Goal: Task Accomplishment & Management: Manage account settings

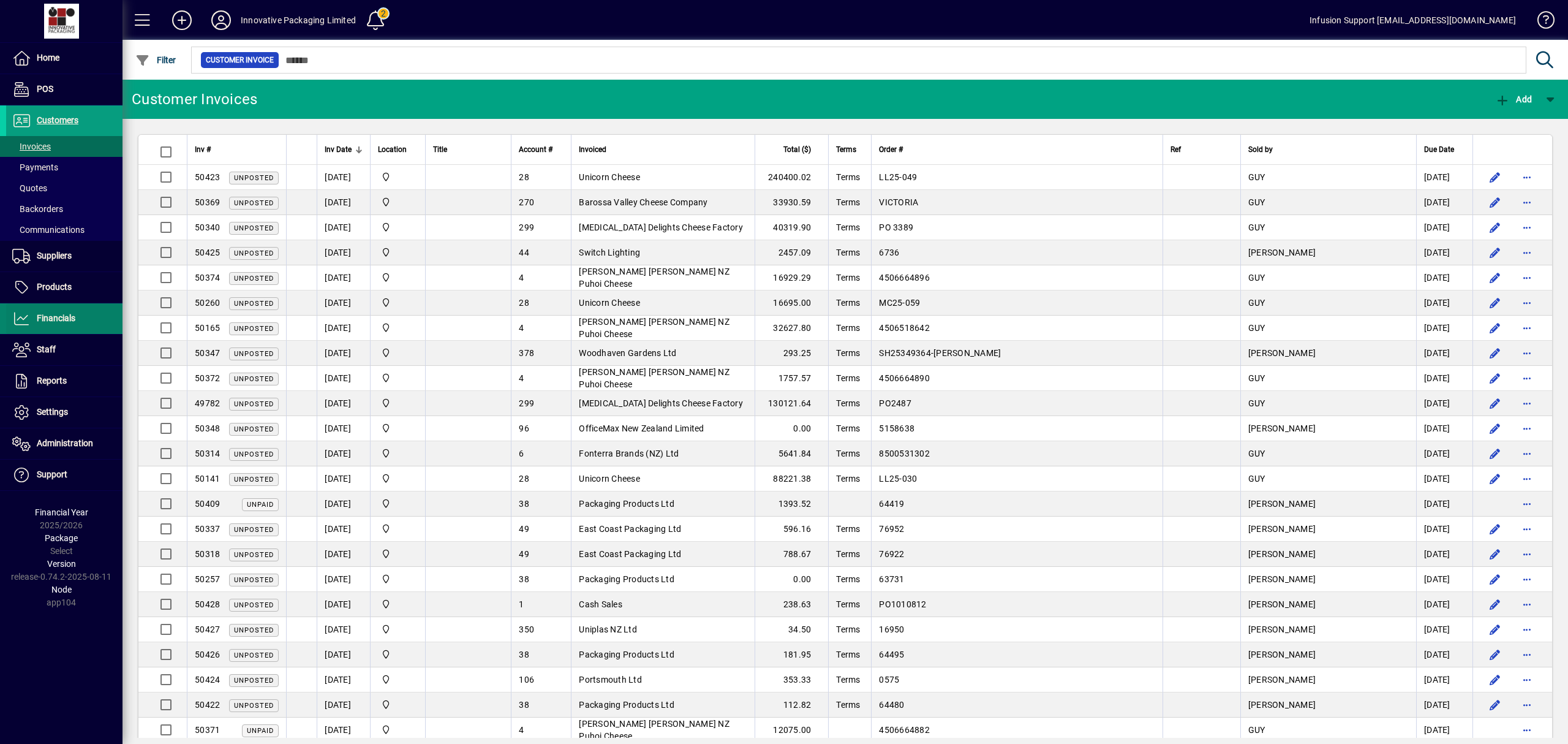
click at [72, 315] on span "Financials" at bounding box center [56, 318] width 39 height 10
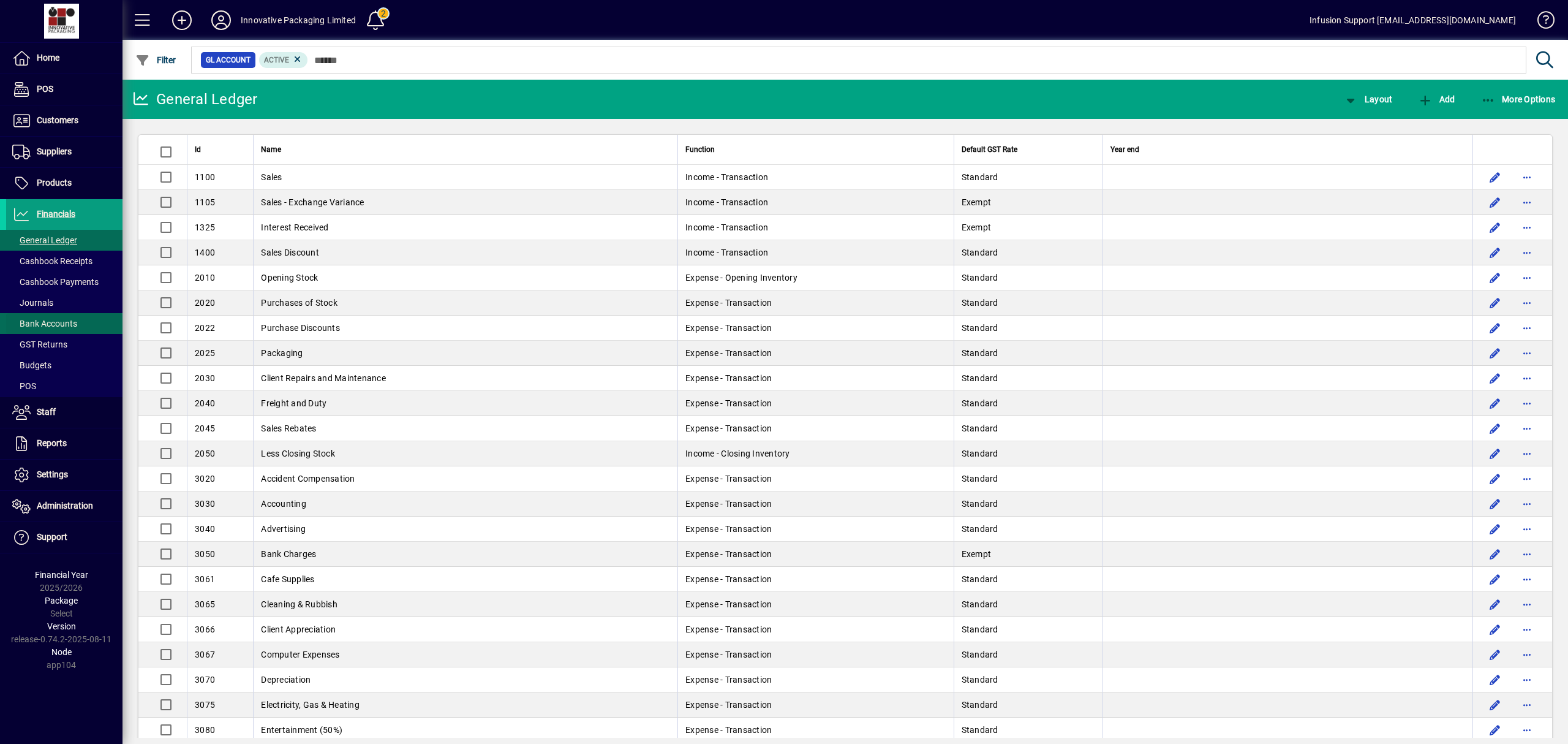
click at [60, 321] on span "Bank Accounts" at bounding box center [44, 324] width 65 height 10
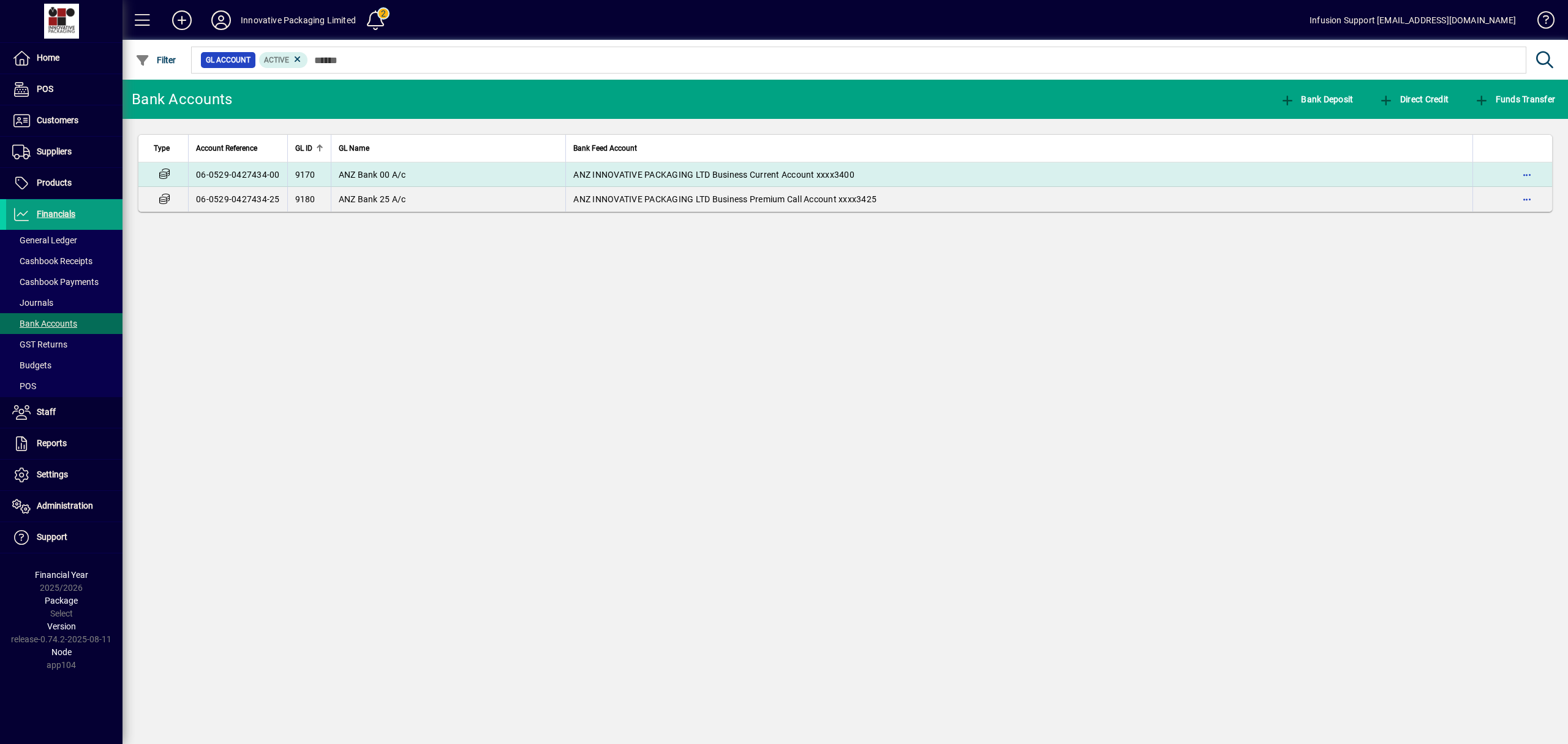
click at [343, 171] on span "ANZ Bank 00 A/c" at bounding box center [372, 174] width 68 height 10
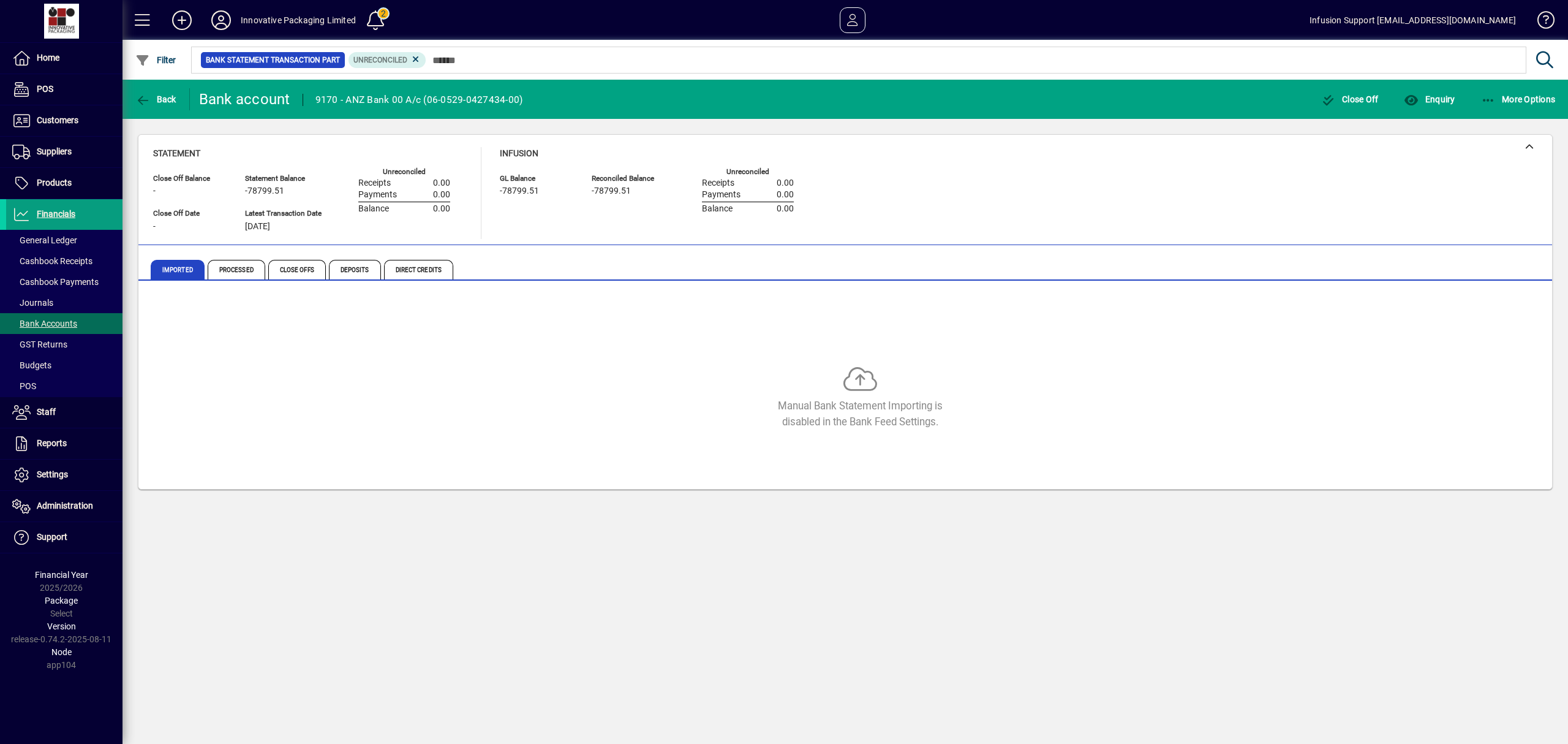
click at [526, 346] on div "Manual Bank Statement Importing is disabled in the Bank Feed Settings." at bounding box center [845, 387] width 1385 height 184
click at [228, 270] on span "Processed" at bounding box center [237, 270] width 58 height 20
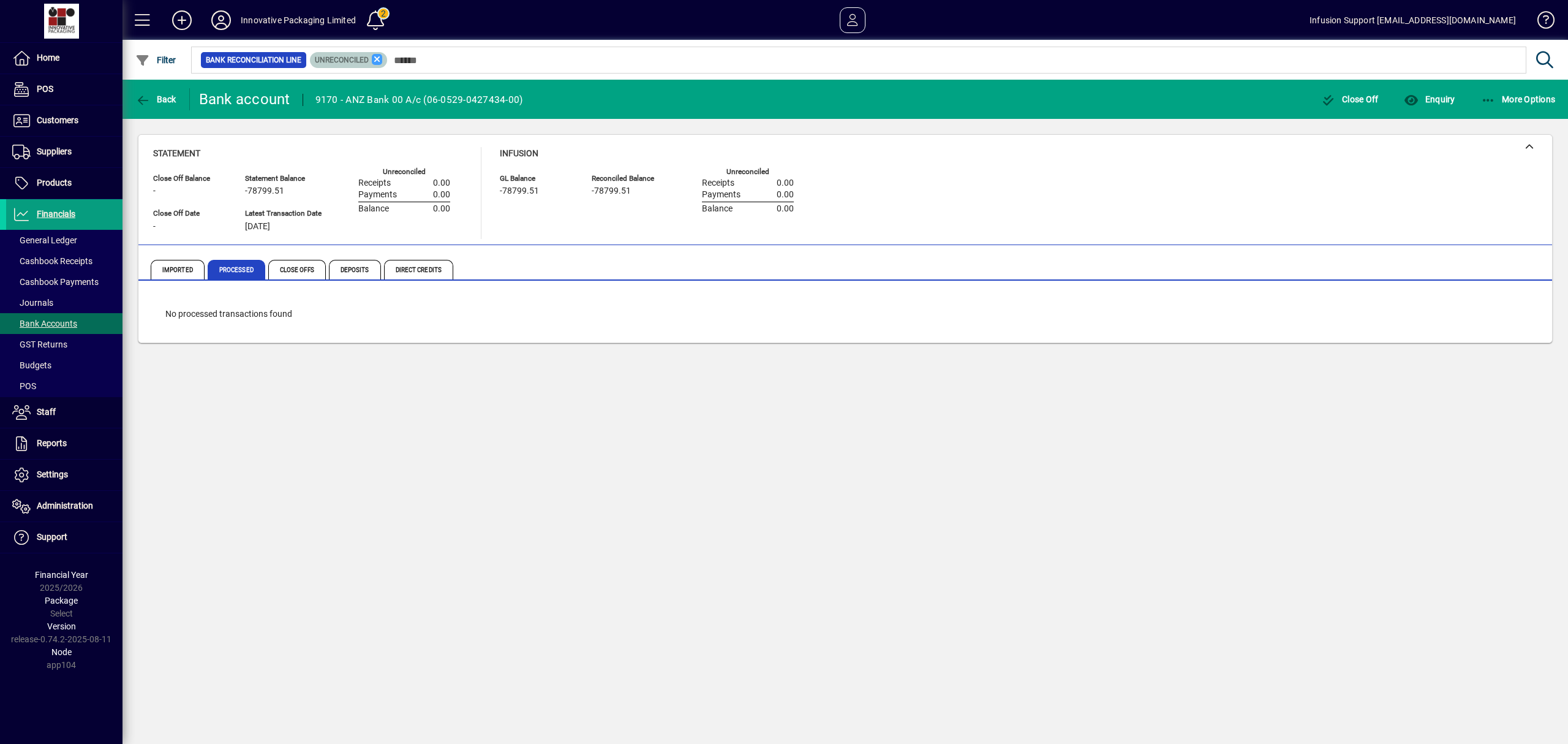
click at [373, 57] on icon at bounding box center [378, 59] width 11 height 11
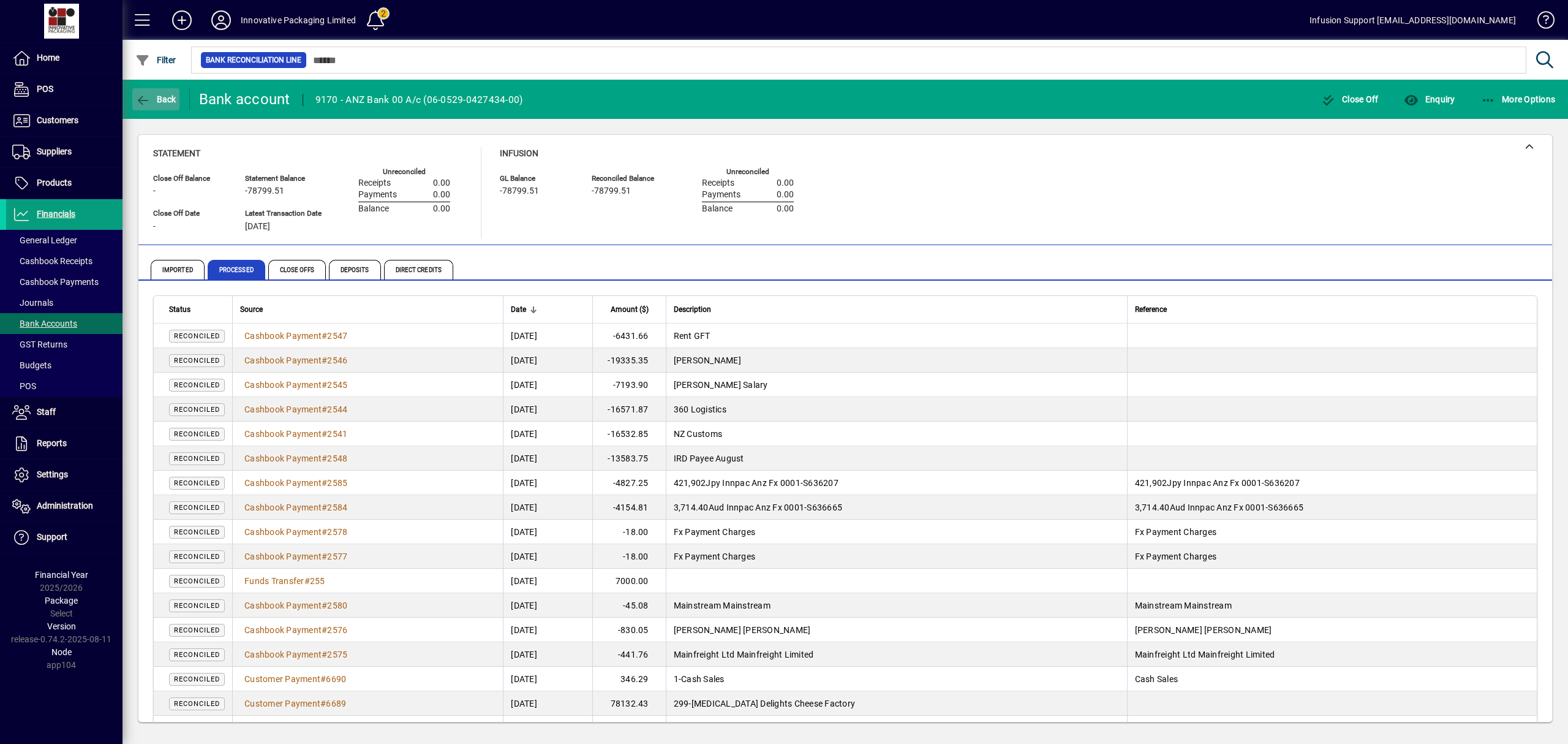
click at [155, 99] on span "Back" at bounding box center [156, 99] width 41 height 10
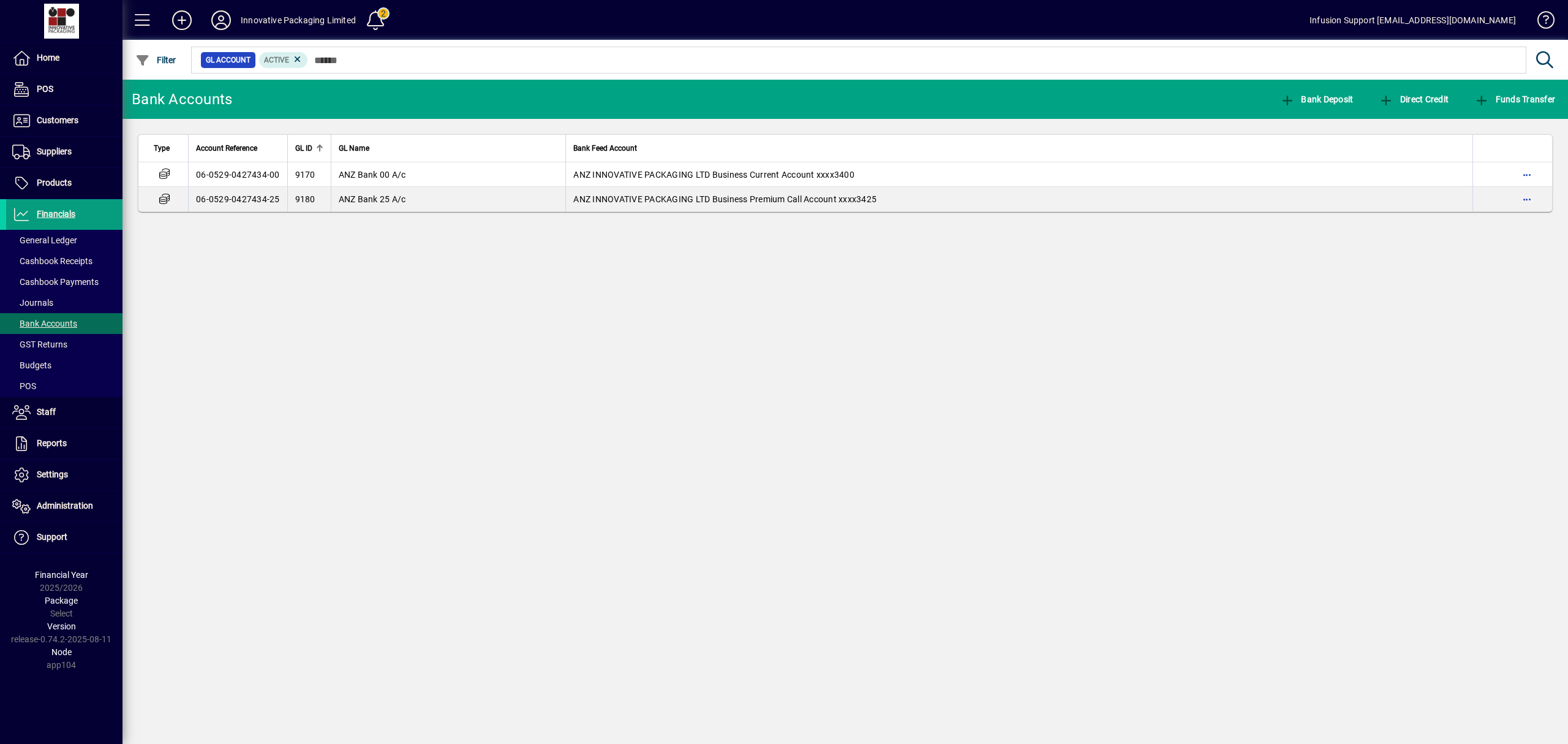
drag, startPoint x: 987, startPoint y: 417, endPoint x: 1005, endPoint y: 410, distance: 19.3
click at [988, 416] on div "Bank Accounts Bank Deposit Direct Credit Funds Transfer Type Account Reference …" at bounding box center [845, 412] width 1445 height 664
click at [227, 11] on icon at bounding box center [221, 21] width 24 height 20
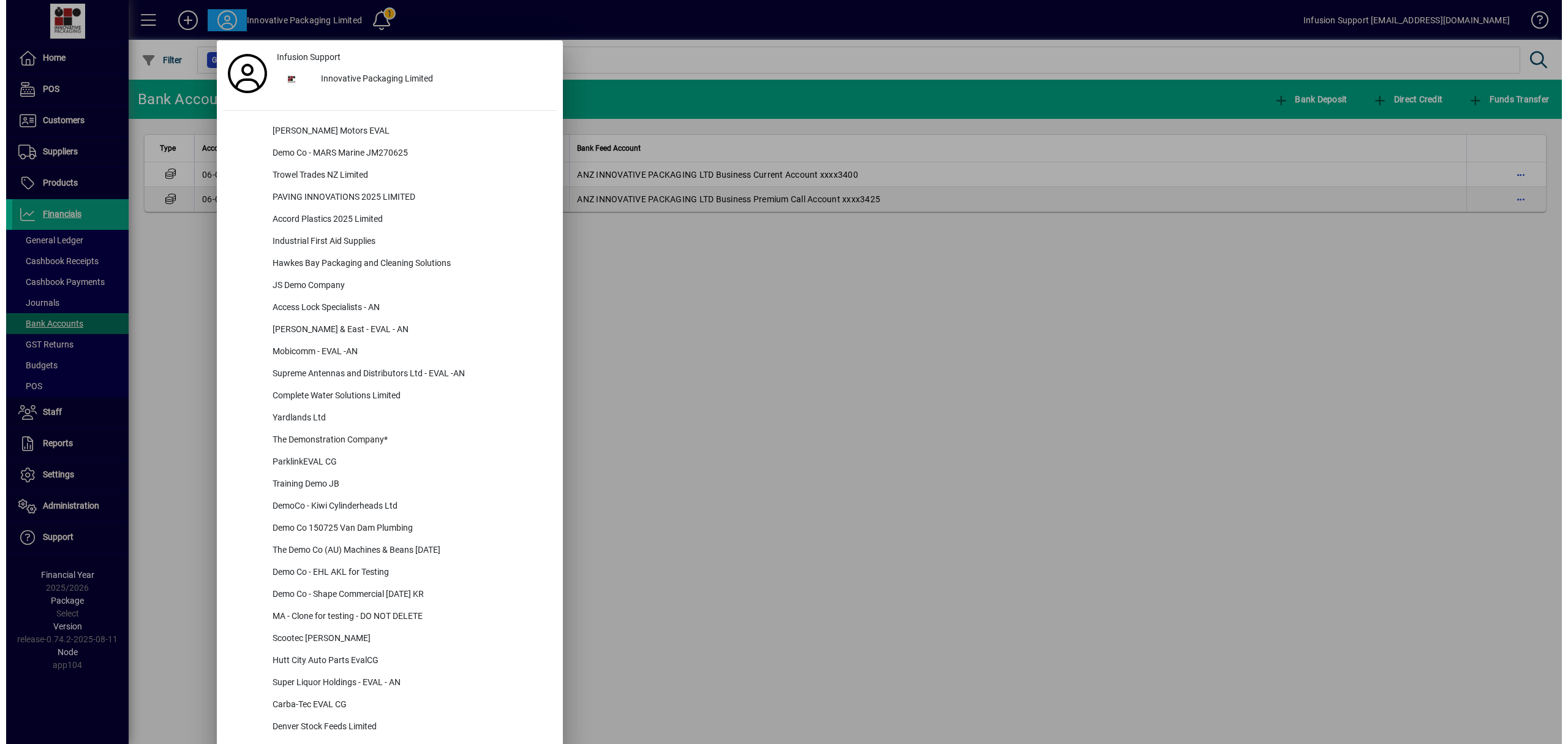
scroll to position [661, 0]
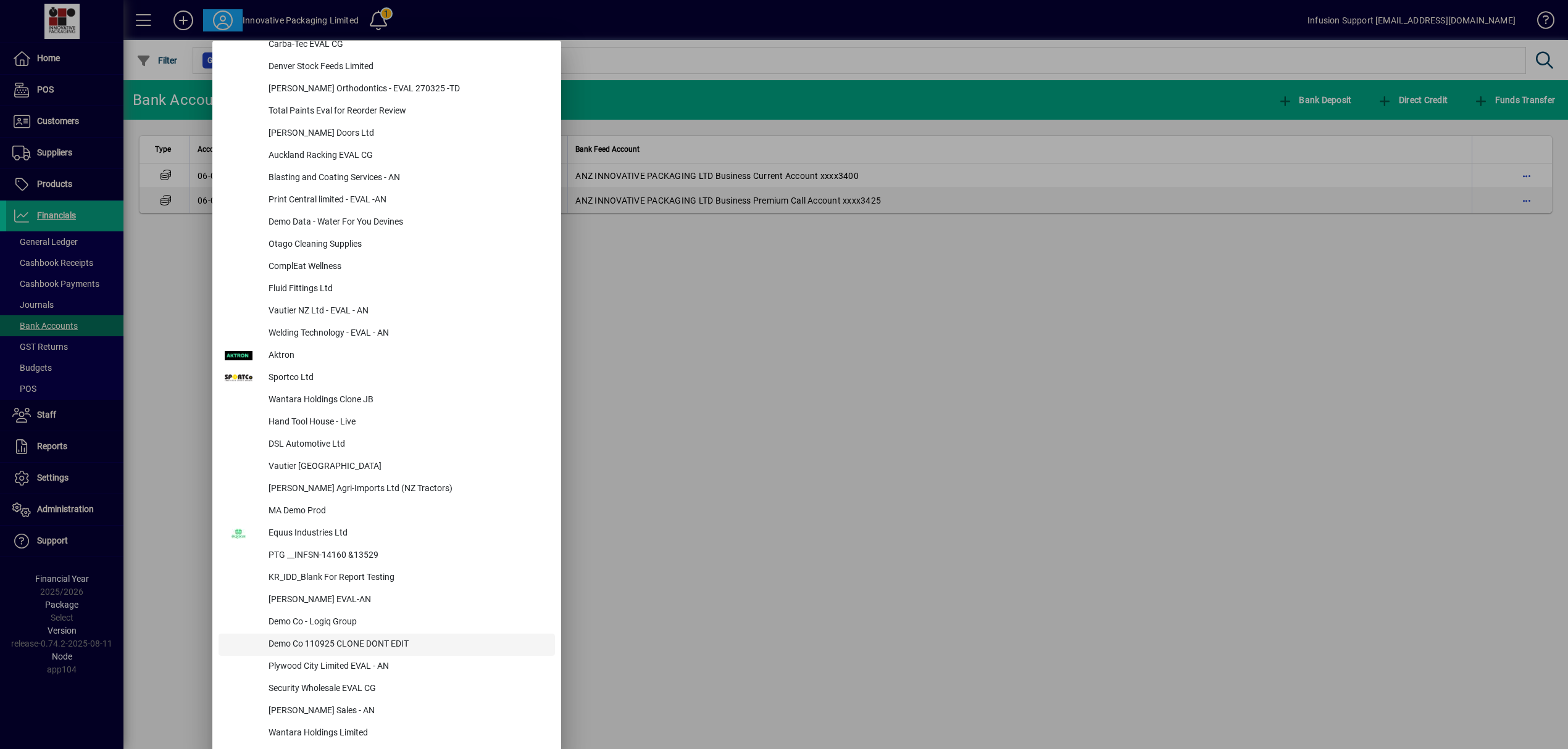
click at [310, 642] on div "Demo Co 110925 CLONE DONT EDIT" at bounding box center [407, 645] width 296 height 22
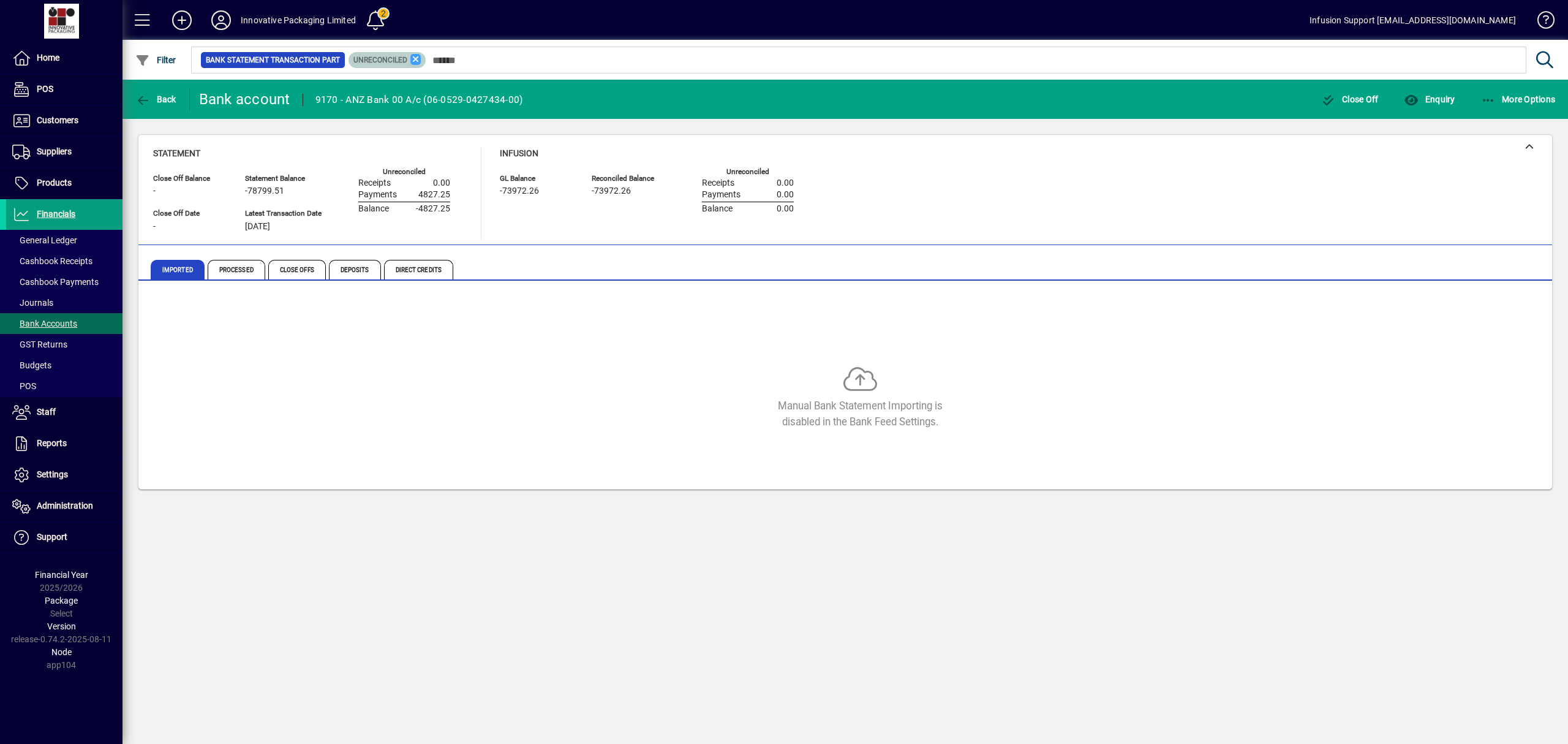
click at [415, 58] on icon at bounding box center [416, 59] width 11 height 11
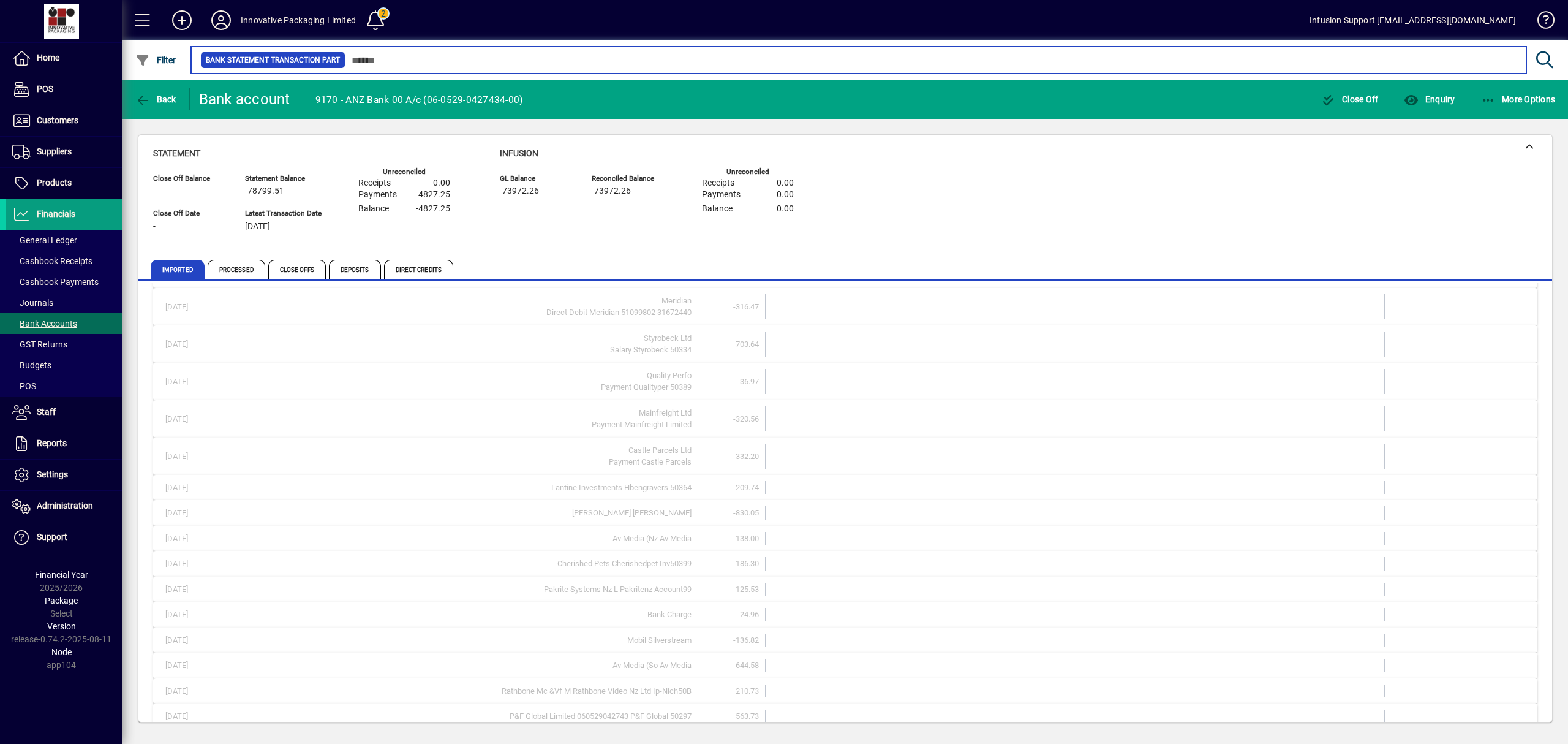
scroll to position [209, 0]
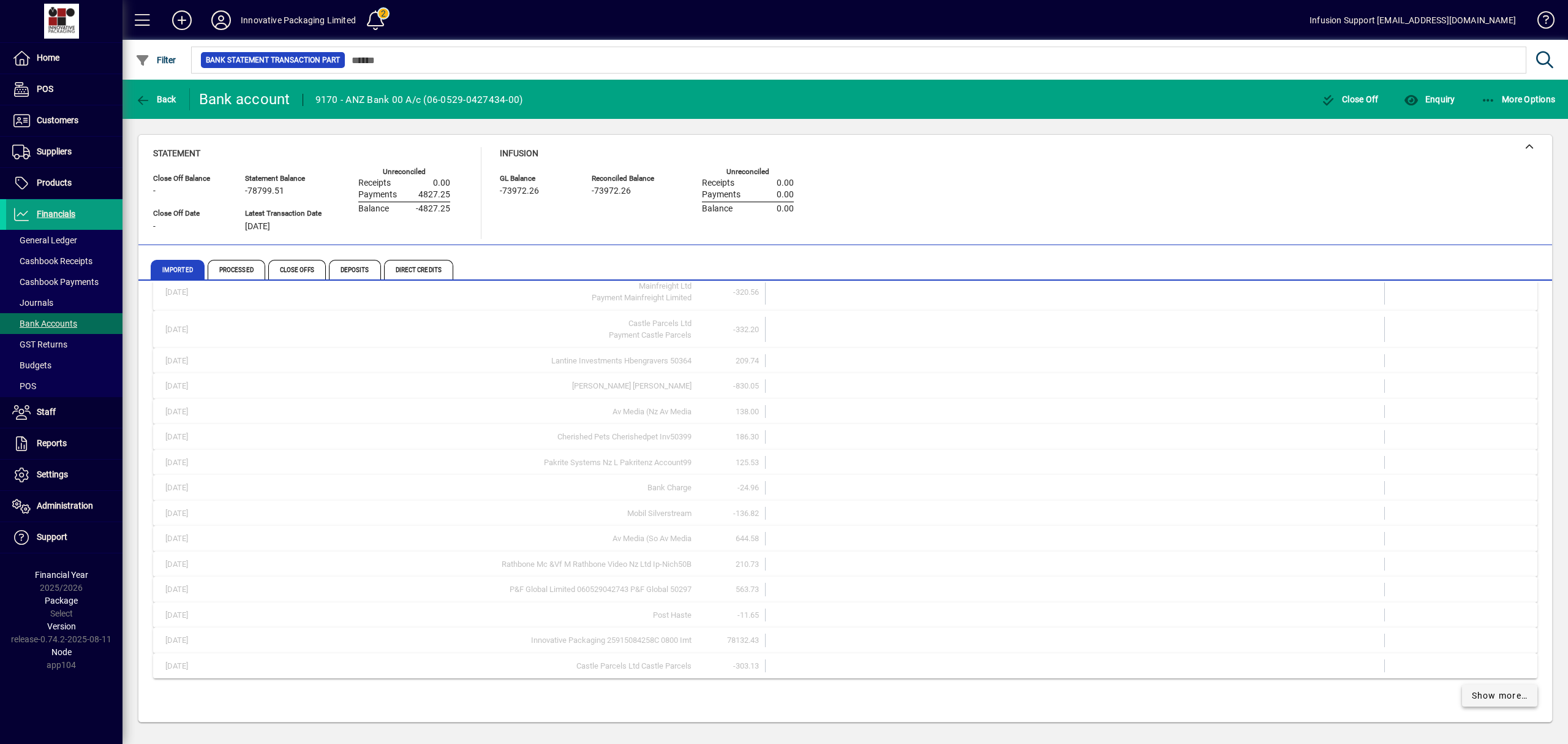
click at [1479, 692] on span "Show more…" at bounding box center [1500, 695] width 56 height 13
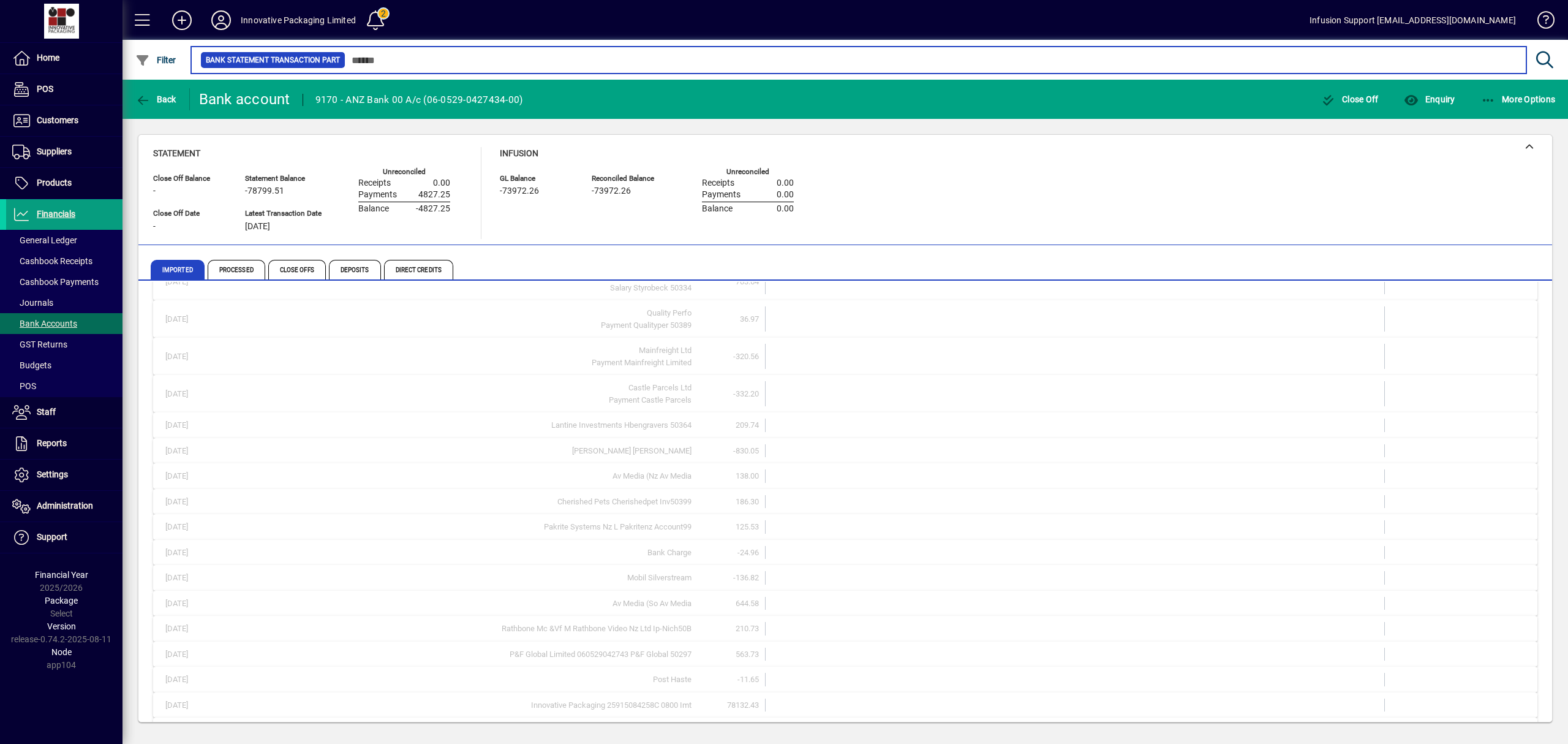
scroll to position [555, 0]
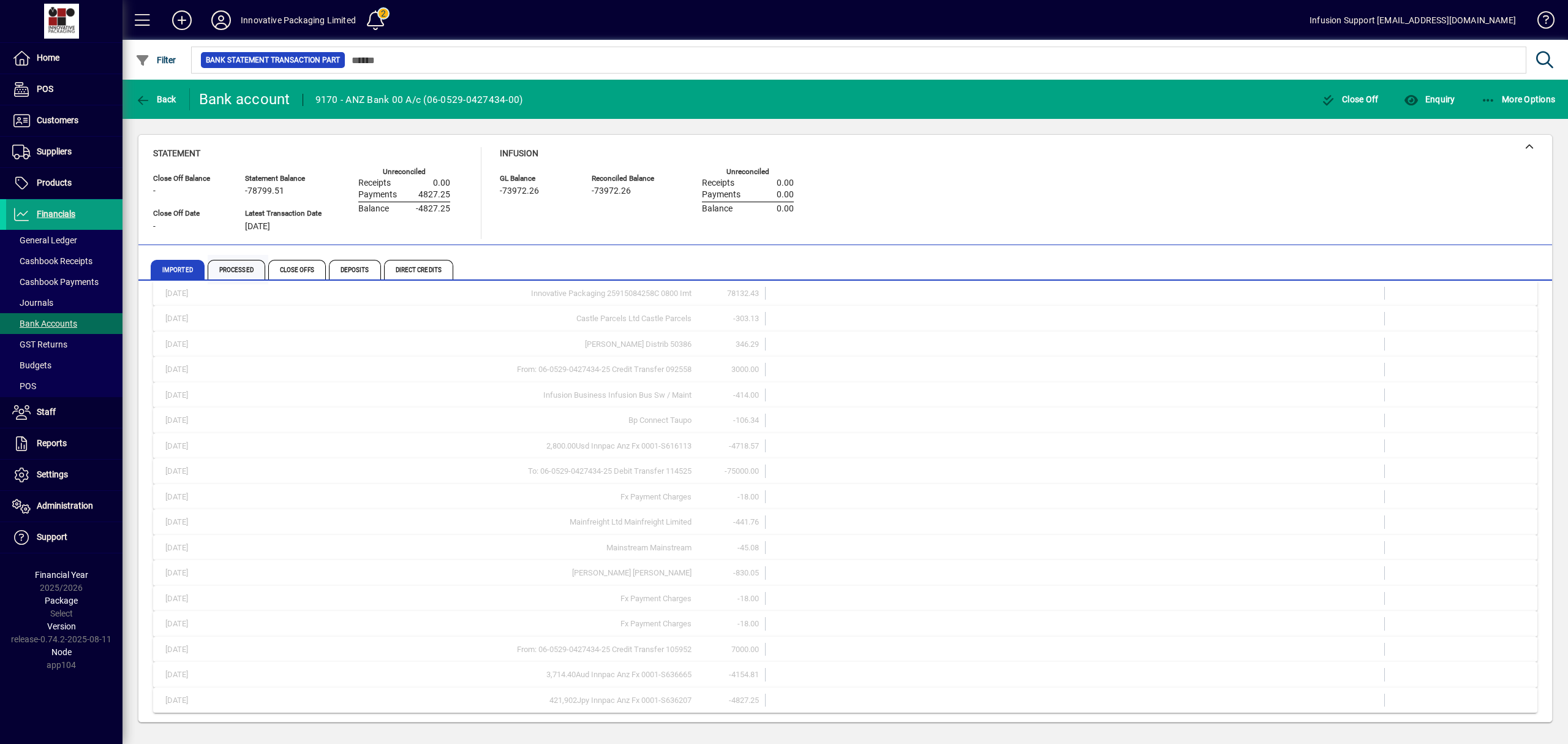
click at [243, 267] on span "Processed" at bounding box center [237, 270] width 58 height 20
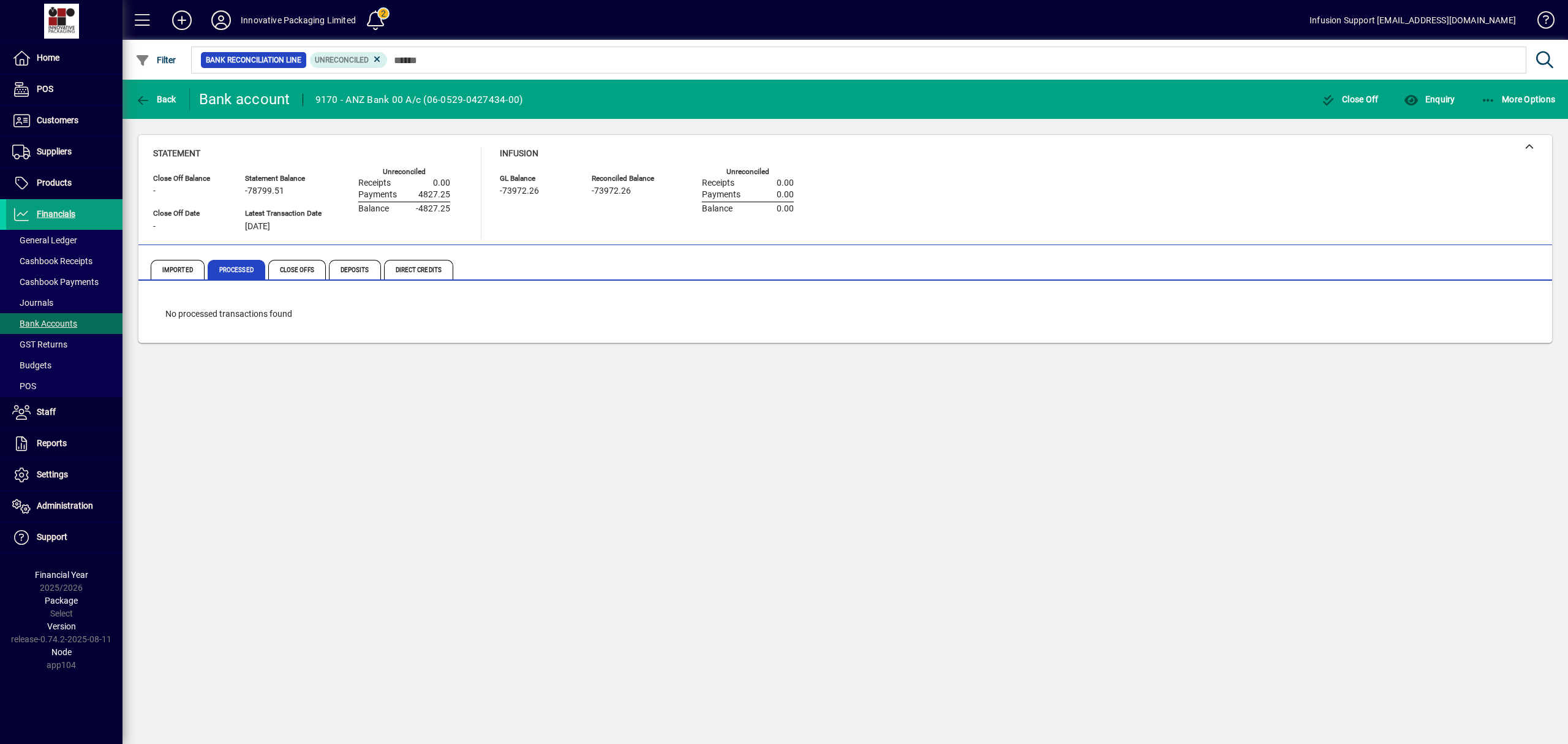
click at [844, 545] on div "Back Bank account 9170 - ANZ Bank 00 A/c (06-0529-0427434-00) Close Off Enquiry…" at bounding box center [845, 412] width 1445 height 664
click at [187, 270] on span "Imported" at bounding box center [177, 270] width 54 height 20
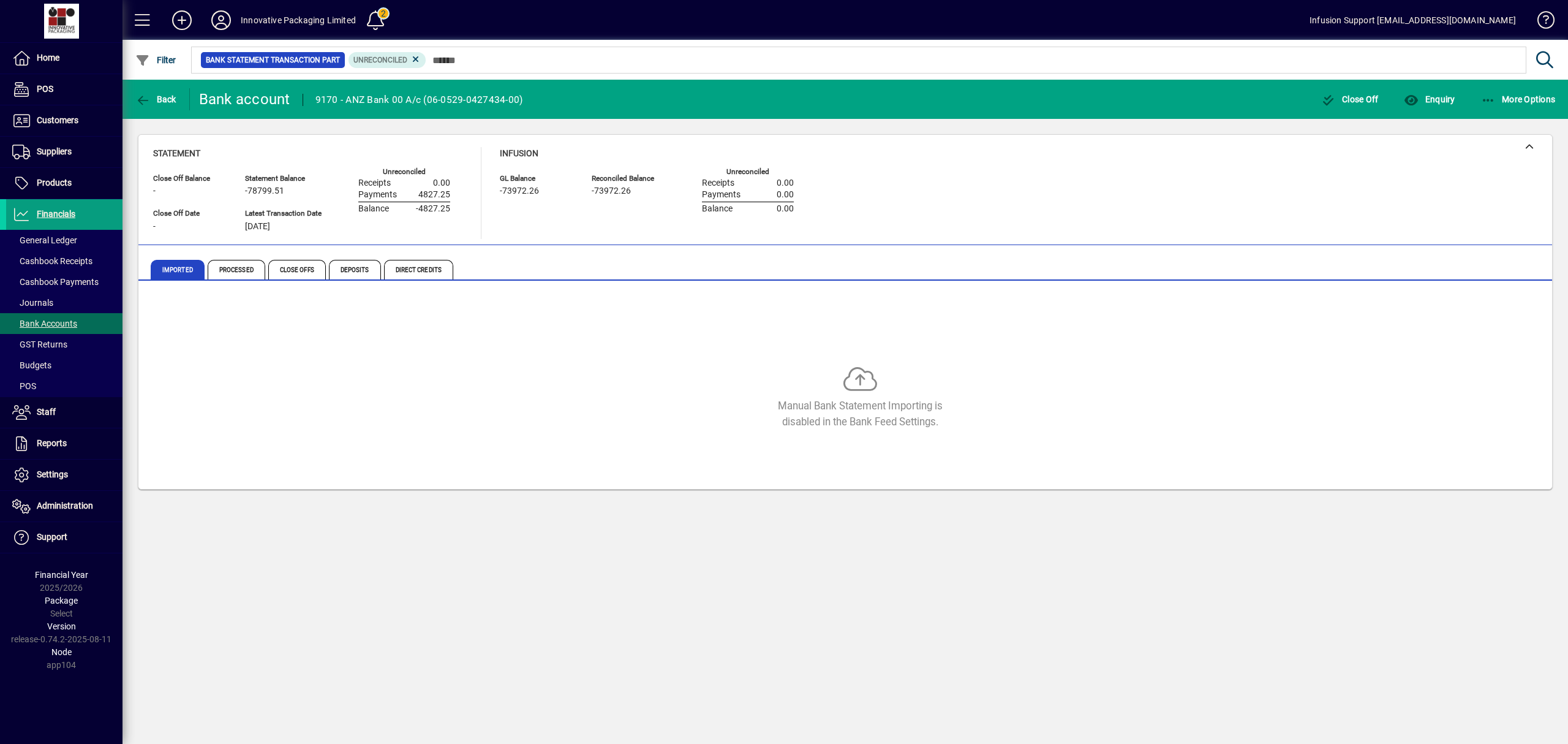
click at [817, 408] on div "Manual Bank Statement Importing is disabled in the Bank Feed Settings." at bounding box center [859, 414] width 183 height 30
click at [420, 369] on div "Manual Bank Statement Importing is disabled in the Bank Feed Settings." at bounding box center [860, 398] width 1414 height 64
click at [488, 404] on div "Manual Bank Statement Importing is disabled in the Bank Feed Settings." at bounding box center [860, 398] width 1414 height 64
click at [253, 273] on span "Processed" at bounding box center [237, 270] width 58 height 20
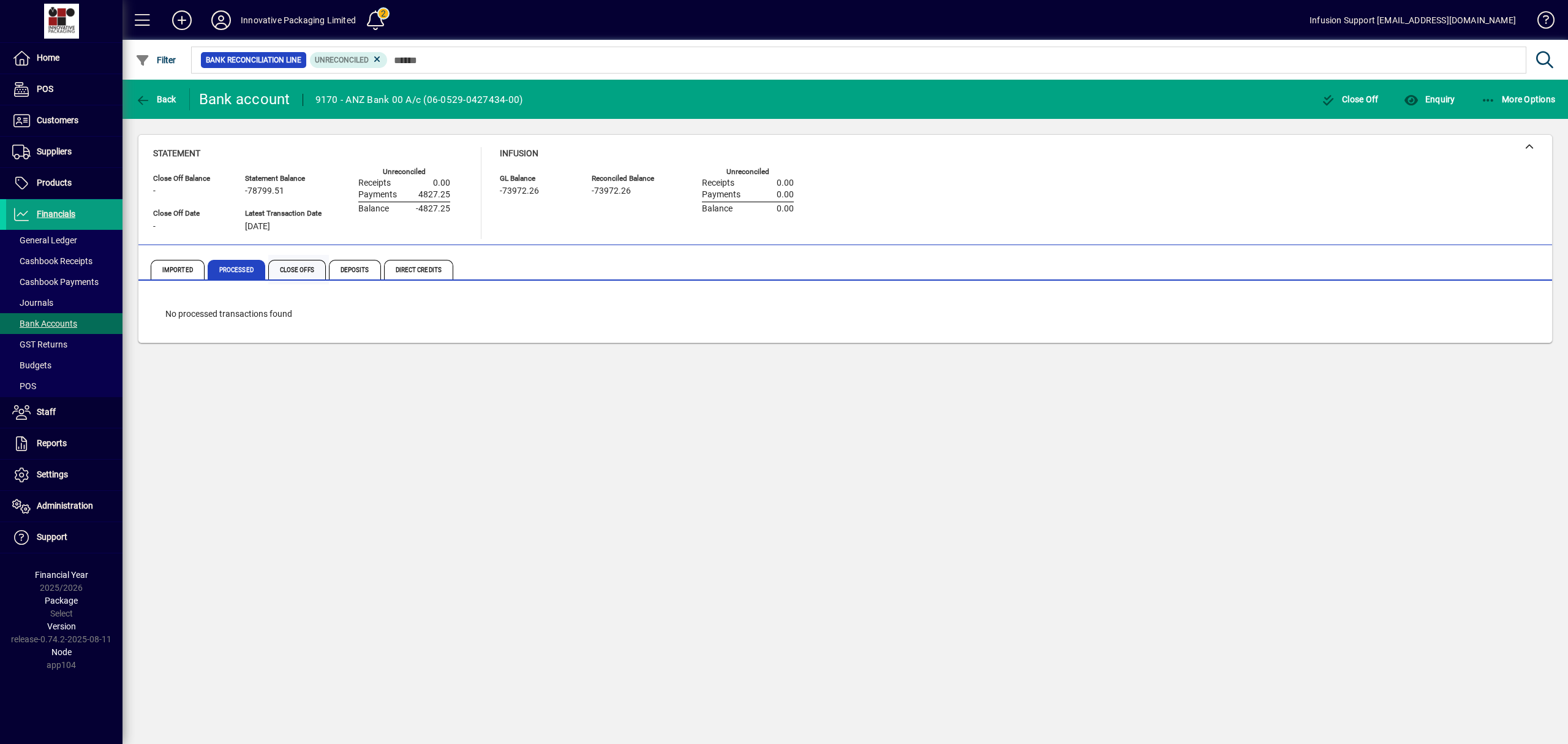
click at [293, 266] on span "Close Offs" at bounding box center [298, 270] width 58 height 20
click at [227, 268] on span "Processed" at bounding box center [237, 270] width 58 height 20
click at [375, 58] on icon at bounding box center [378, 59] width 11 height 11
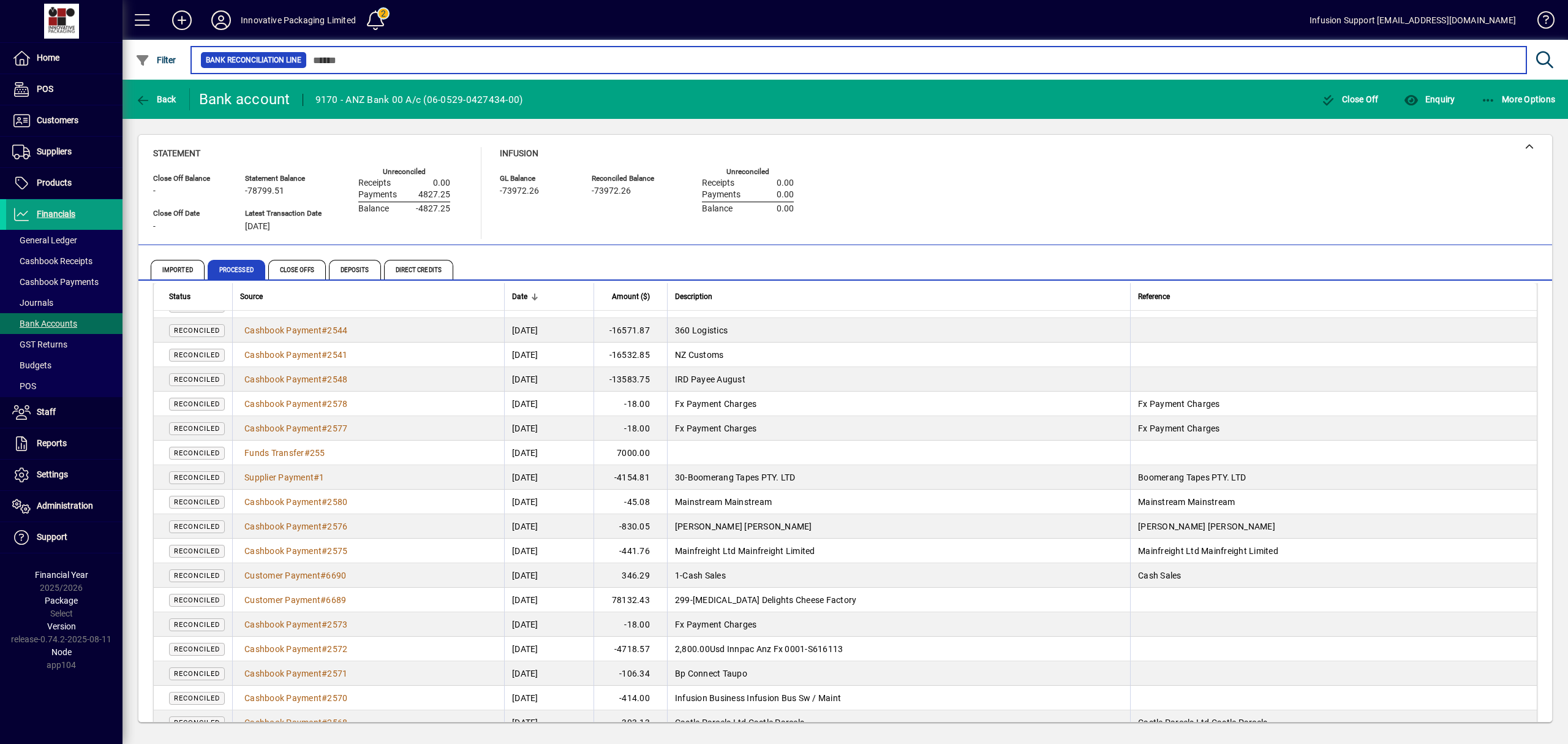
scroll to position [80, 0]
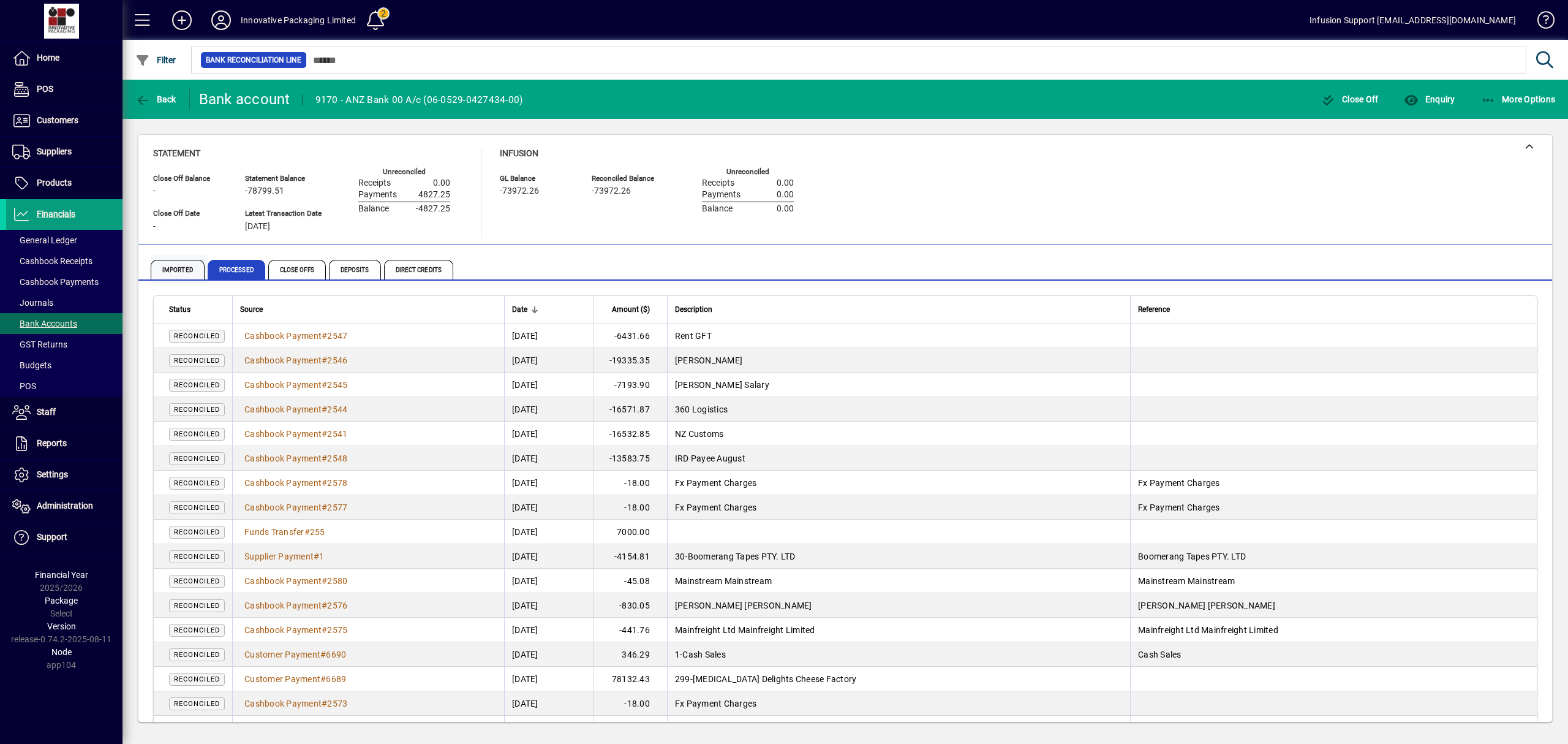
click at [171, 266] on span "Imported" at bounding box center [177, 270] width 54 height 20
